Goal: Navigation & Orientation: Find specific page/section

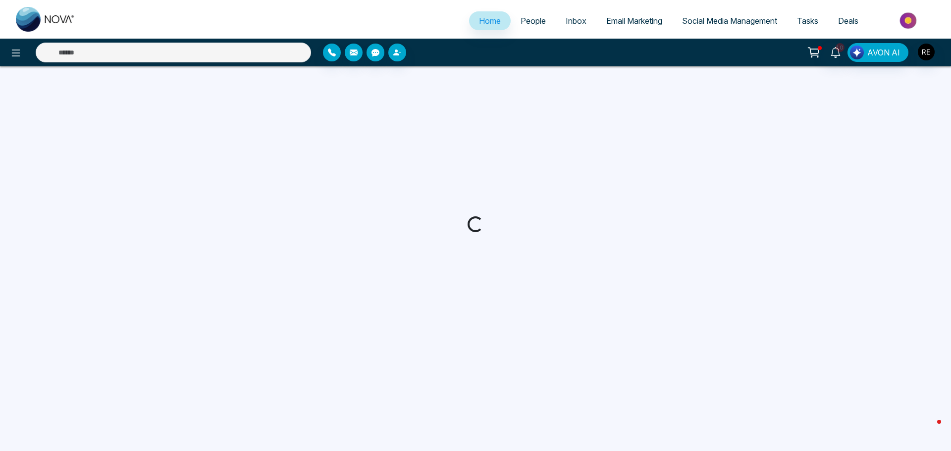
select select "*"
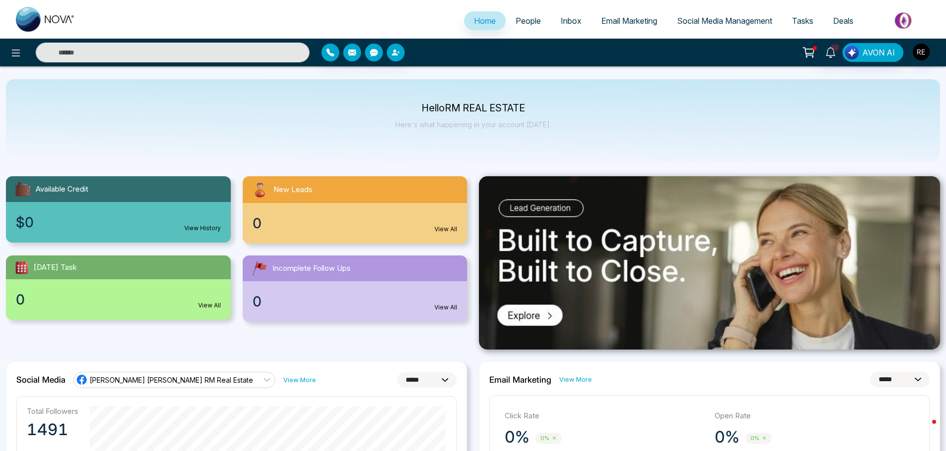
drag, startPoint x: 726, startPoint y: 23, endPoint x: 729, endPoint y: 31, distance: 8.9
click at [726, 23] on span "Social Media Management" at bounding box center [724, 21] width 95 height 10
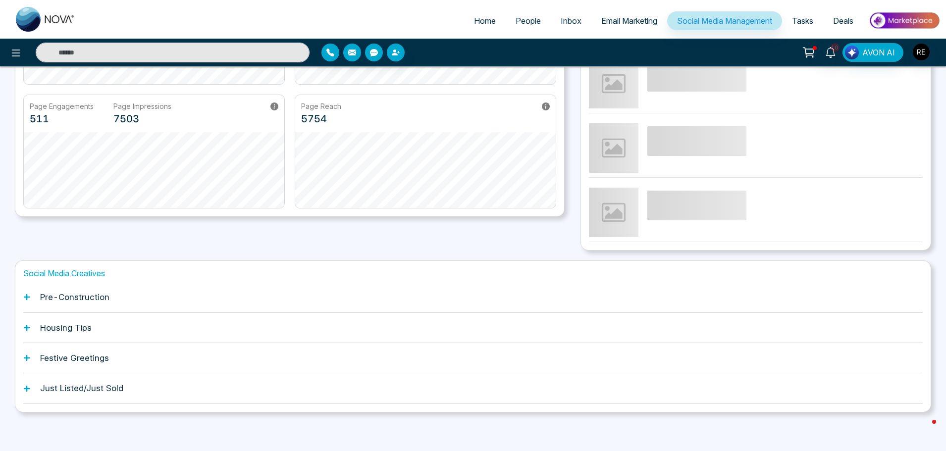
scroll to position [189, 0]
click at [29, 297] on icon at bounding box center [27, 296] width 6 height 6
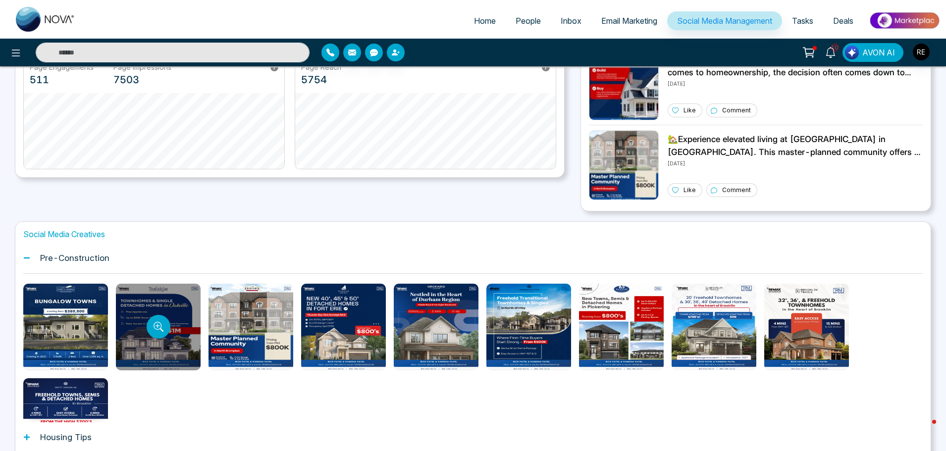
scroll to position [337, 0]
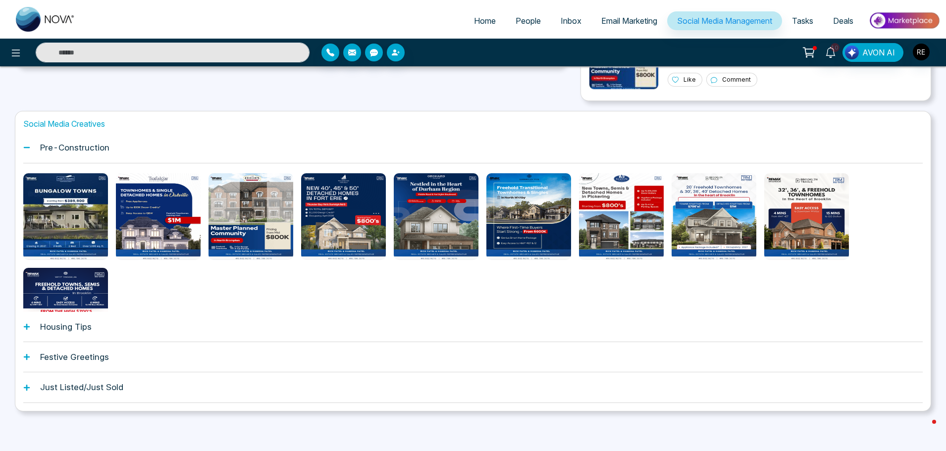
click at [31, 329] on div "Housing Tips" at bounding box center [472, 327] width 899 height 30
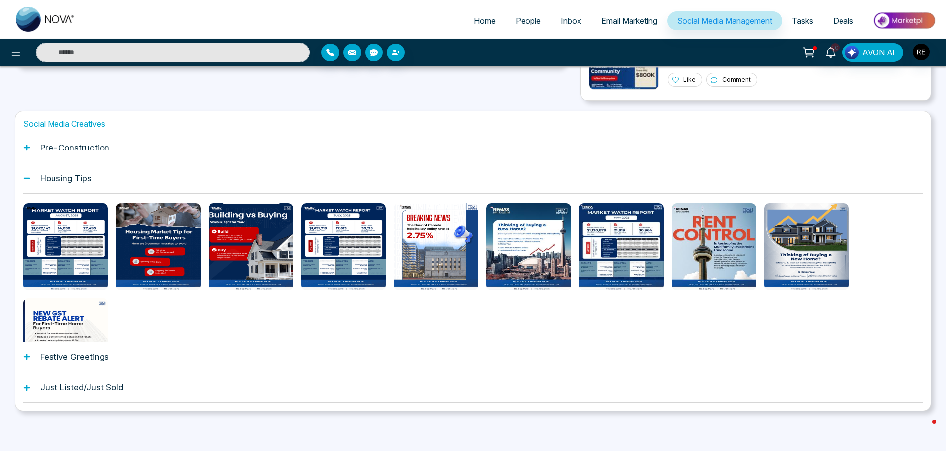
click at [28, 357] on icon at bounding box center [27, 357] width 6 height 6
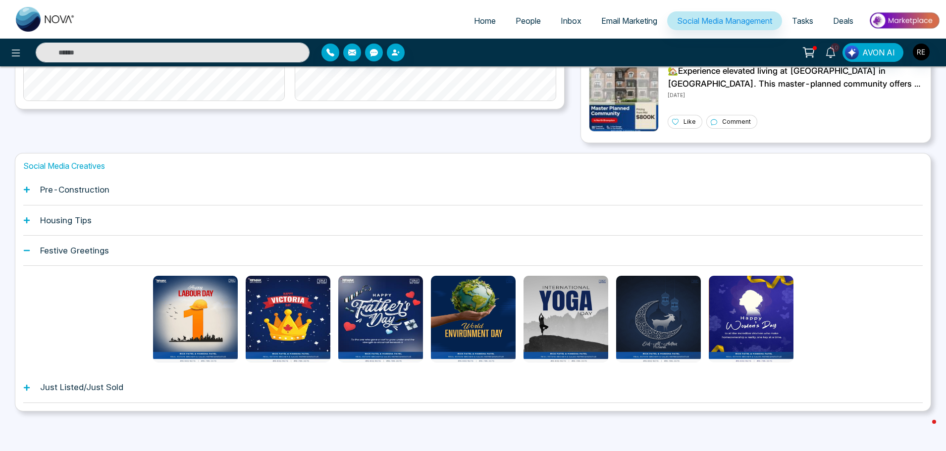
scroll to position [295, 0]
click at [30, 387] on icon at bounding box center [26, 387] width 7 height 7
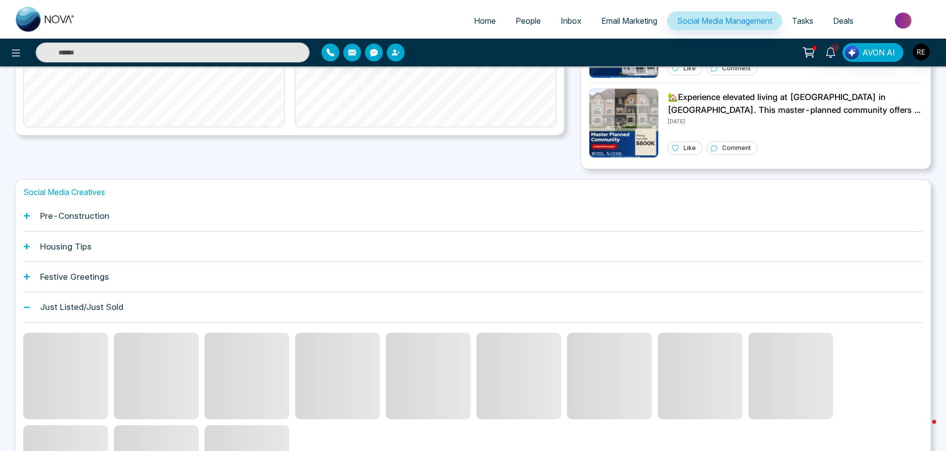
scroll to position [139, 0]
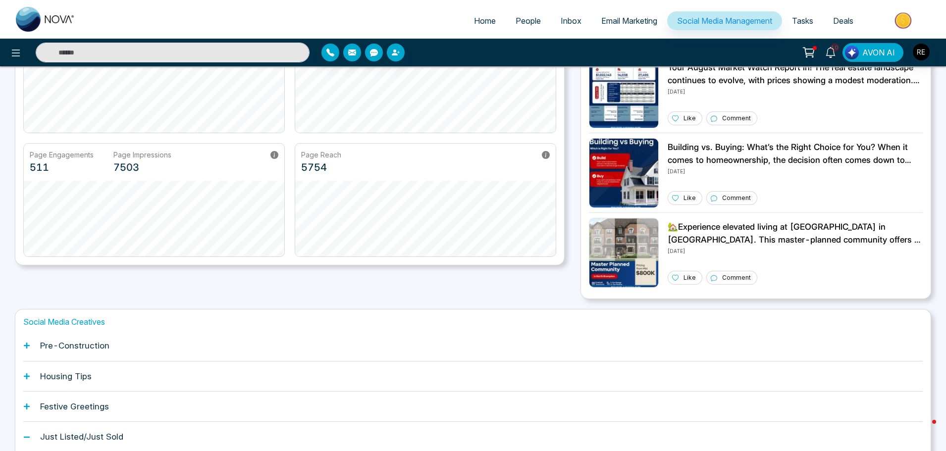
click at [610, 24] on span "Email Marketing" at bounding box center [629, 21] width 56 height 10
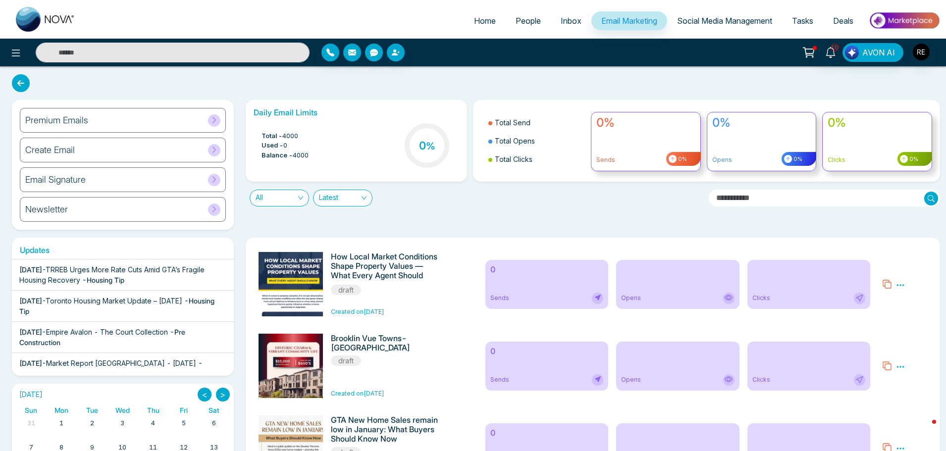
click at [696, 19] on span "Social Media Management" at bounding box center [724, 21] width 95 height 10
